Goal: Task Accomplishment & Management: Complete application form

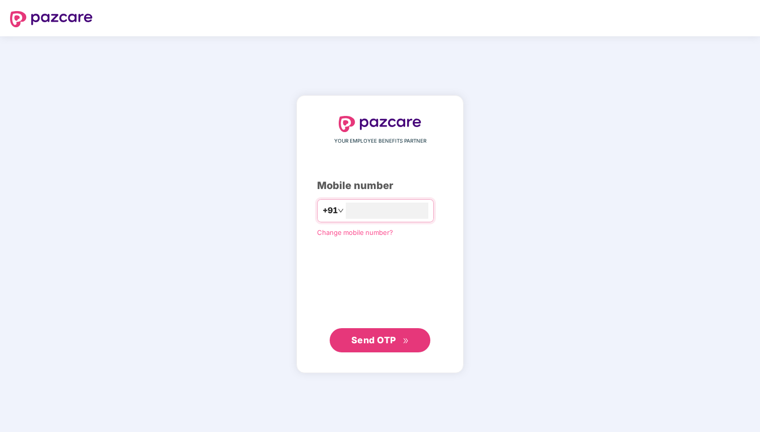
type input "**********"
click at [387, 346] on button "Send OTP" at bounding box center [380, 340] width 101 height 24
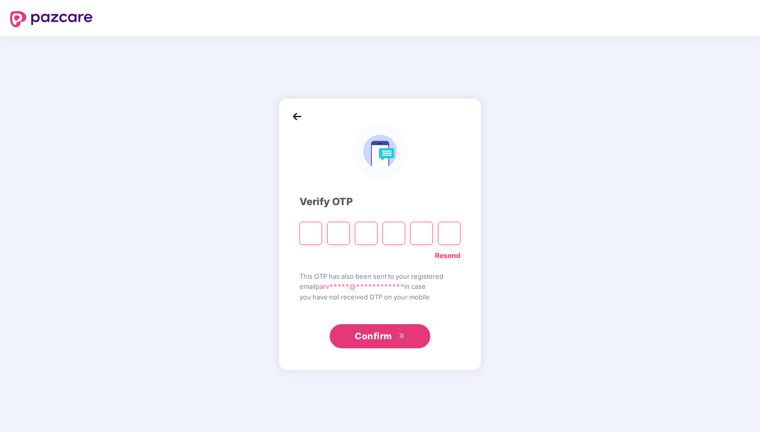
type input "*"
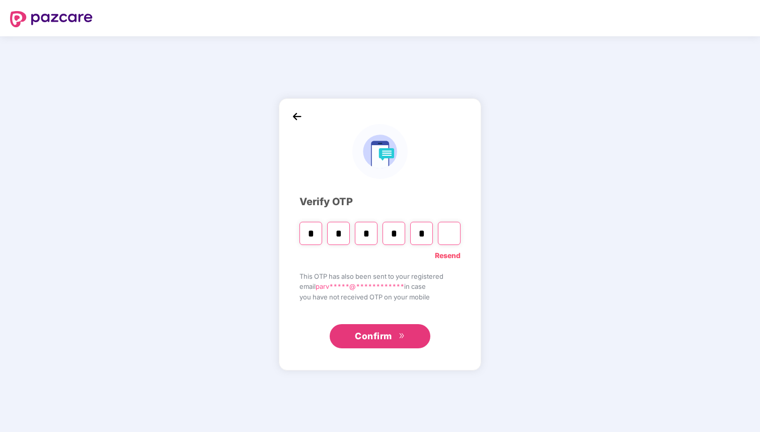
type input "*"
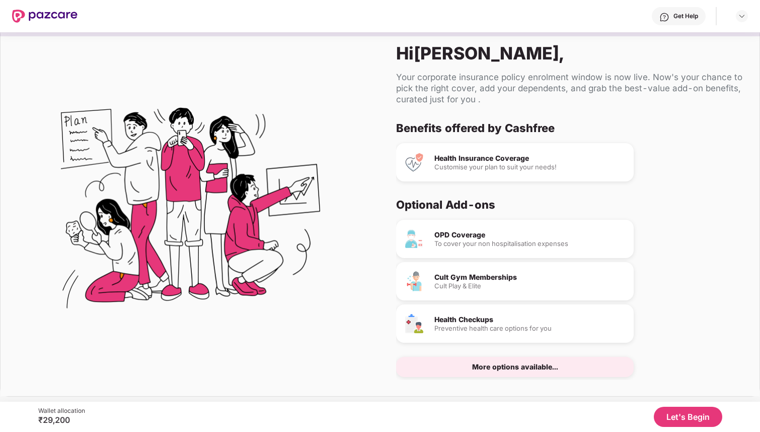
click at [678, 416] on button "Let's Begin" at bounding box center [688, 416] width 68 height 20
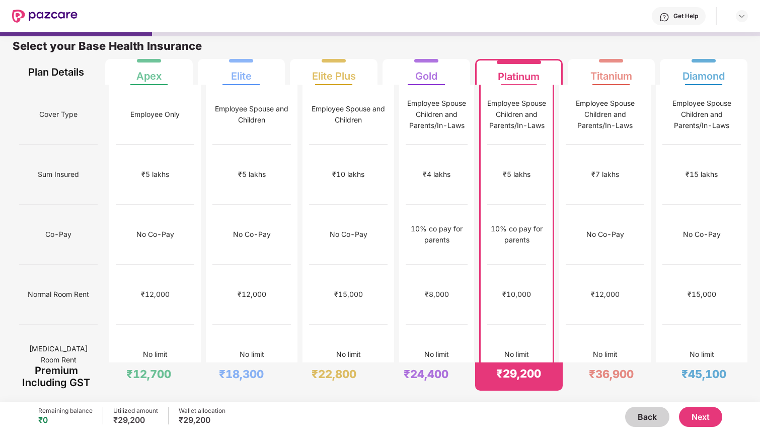
click at [696, 415] on button "Next" at bounding box center [700, 416] width 43 height 20
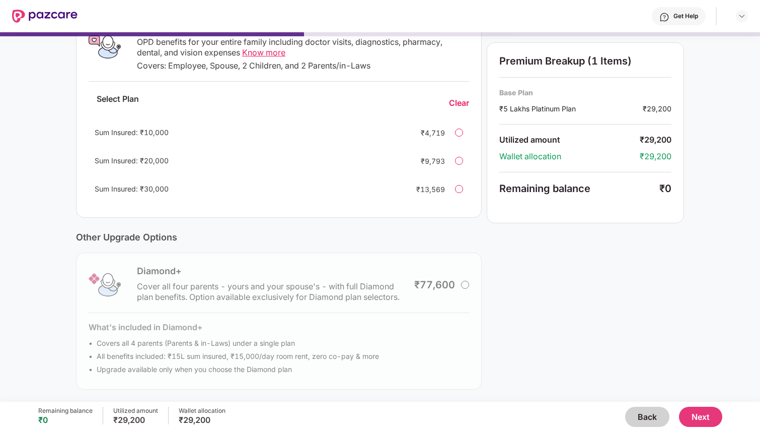
click at [460, 189] on div at bounding box center [459, 189] width 8 height 8
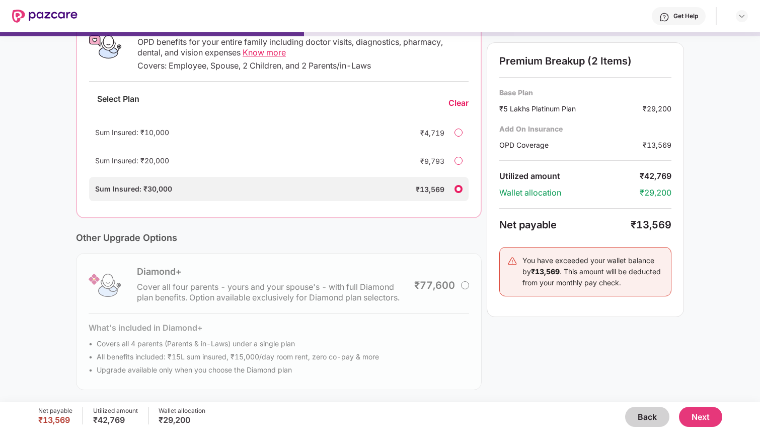
click at [460, 189] on div at bounding box center [459, 189] width 8 height 8
click at [396, 190] on div "Sum Insured: ₹30,000" at bounding box center [247, 188] width 305 height 11
click at [413, 212] on div "OPD Coverage OPD benefits for your entire family including doctor visits, diagn…" at bounding box center [279, 113] width 406 height 210
click at [461, 104] on div "Clear" at bounding box center [459, 103] width 20 height 11
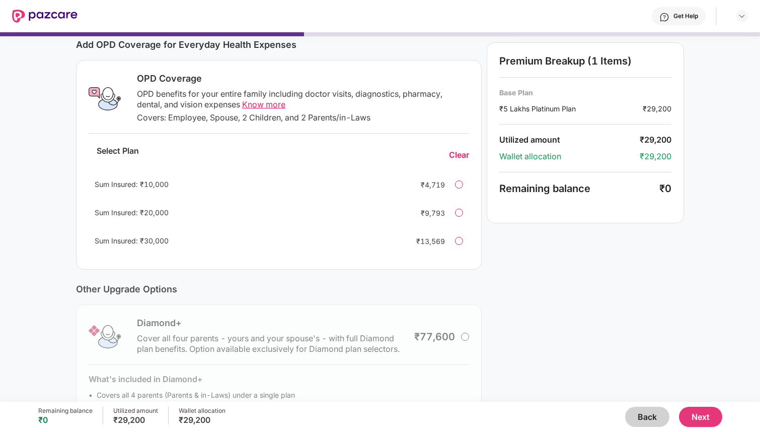
scroll to position [186, 0]
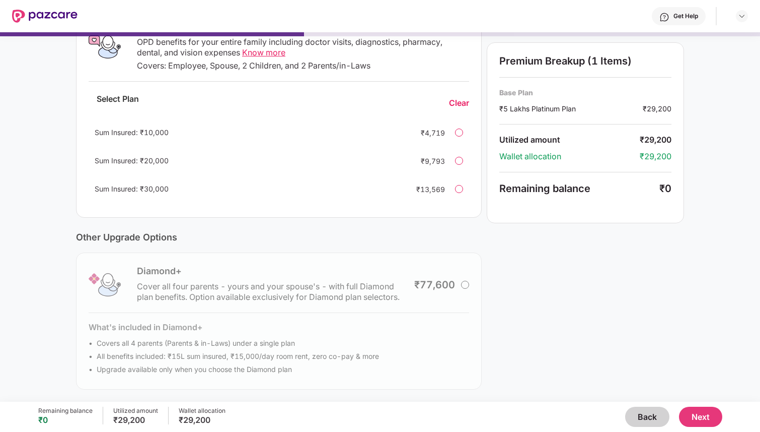
click at [704, 419] on button "Next" at bounding box center [700, 416] width 43 height 20
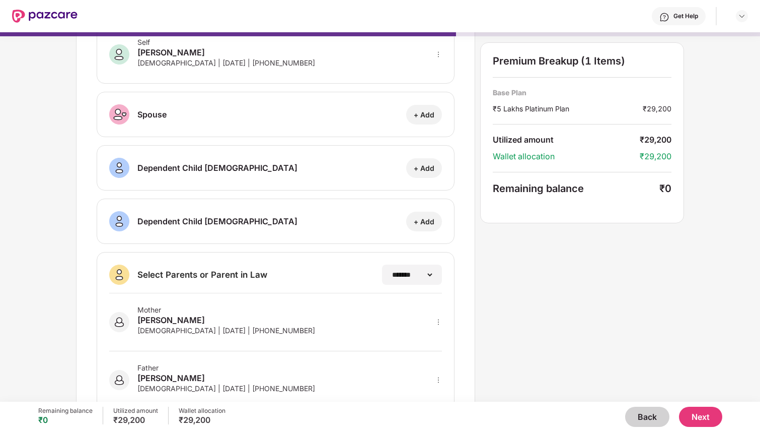
scroll to position [92, 0]
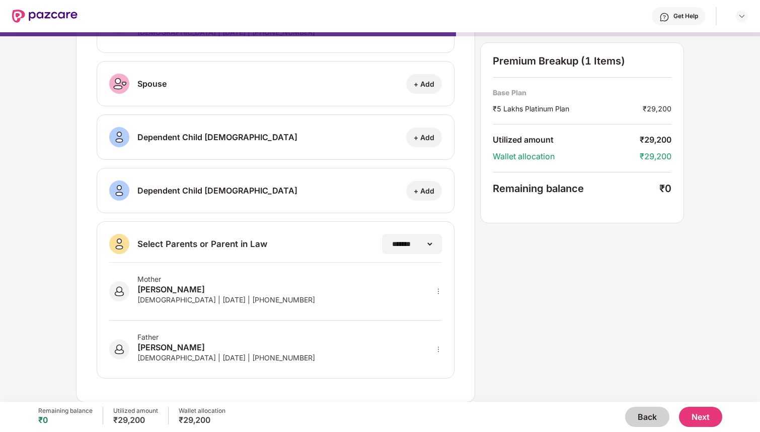
click at [697, 420] on button "Next" at bounding box center [700, 416] width 43 height 20
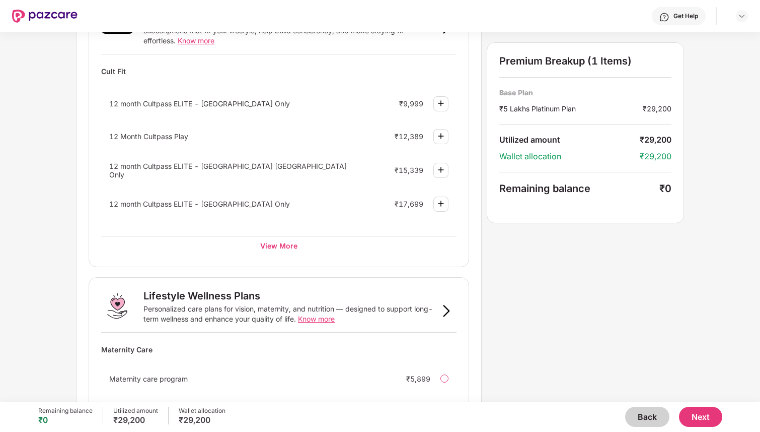
scroll to position [291, 0]
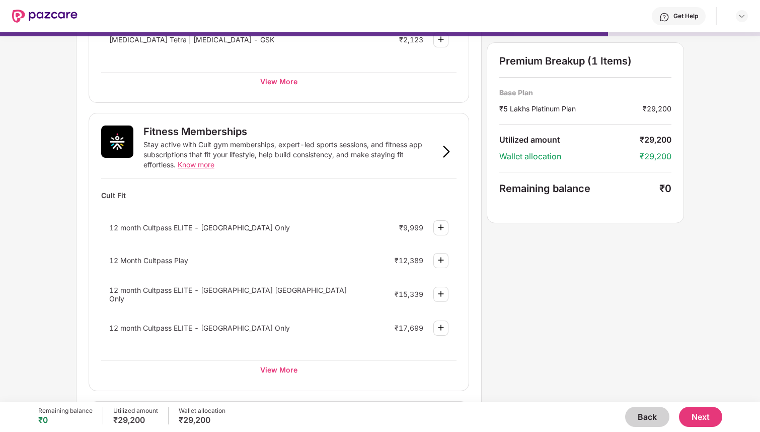
click at [704, 414] on button "Next" at bounding box center [700, 416] width 43 height 20
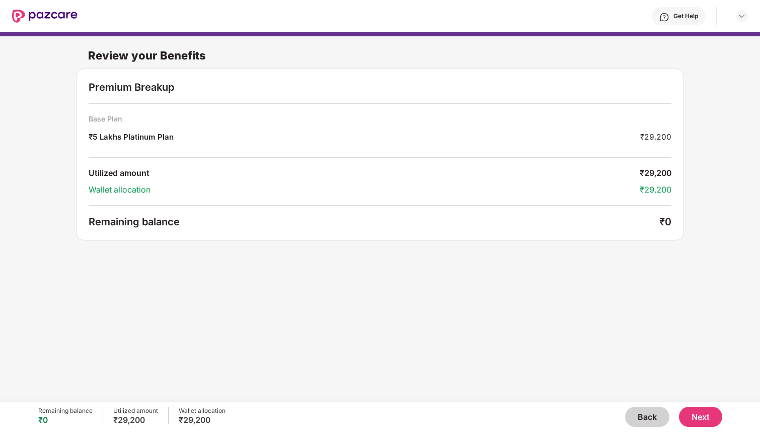
click at [704, 415] on button "Next" at bounding box center [700, 416] width 43 height 20
